Goal: Task Accomplishment & Management: Use online tool/utility

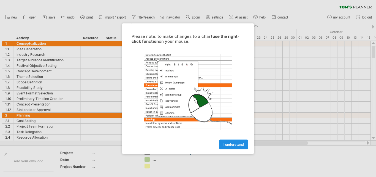
click at [233, 141] on link "I understand" at bounding box center [233, 144] width 29 height 10
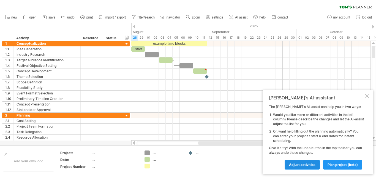
click at [294, 163] on span "Adjust activities" at bounding box center [302, 164] width 26 height 4
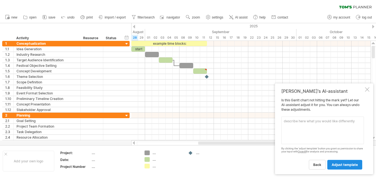
click at [338, 165] on span "adjust template" at bounding box center [345, 164] width 26 height 4
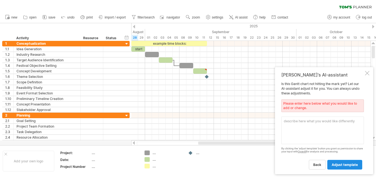
click at [333, 166] on span "adjust template" at bounding box center [345, 164] width 26 height 4
click at [321, 164] on span "back" at bounding box center [317, 164] width 8 height 4
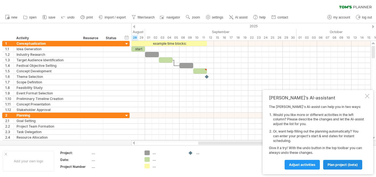
click at [328, 164] on span "plan project (beta)" at bounding box center [343, 164] width 30 height 4
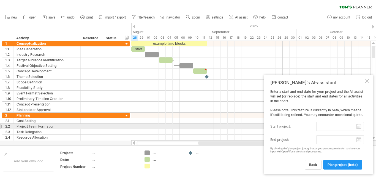
click at [359, 127] on input "start project:" at bounding box center [340, 126] width 48 height 9
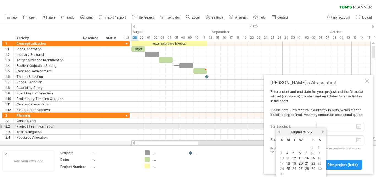
click at [359, 127] on input "start project:" at bounding box center [340, 126] width 48 height 9
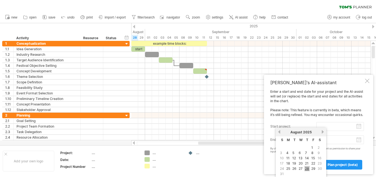
click at [305, 169] on link "28" at bounding box center [307, 167] width 5 height 5
type input "********"
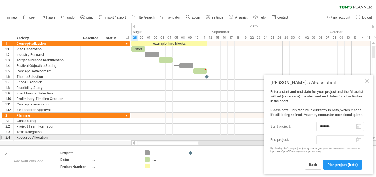
click at [359, 140] on body "progress(100%) Trying to reach [DOMAIN_NAME] Connected again... 0% clear filter…" at bounding box center [188, 89] width 376 height 178
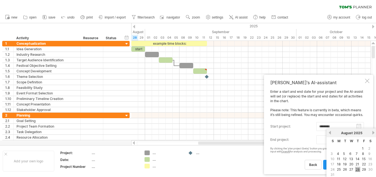
click at [358, 169] on link "28" at bounding box center [357, 168] width 5 height 5
type input "********"
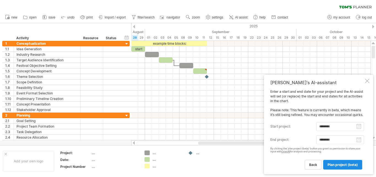
click at [333, 165] on span "plan project (beta)" at bounding box center [343, 164] width 30 height 4
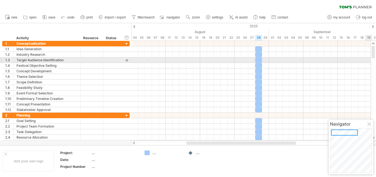
drag, startPoint x: 375, startPoint y: 57, endPoint x: 375, endPoint y: 61, distance: 3.6
click at [375, 61] on div at bounding box center [374, 90] width 4 height 89
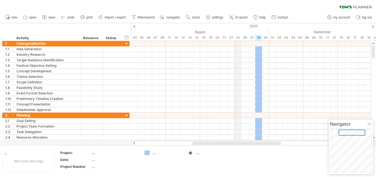
click at [238, 34] on div "August" at bounding box center [196, 32] width 145 height 6
